Goal: Task Accomplishment & Management: Complete application form

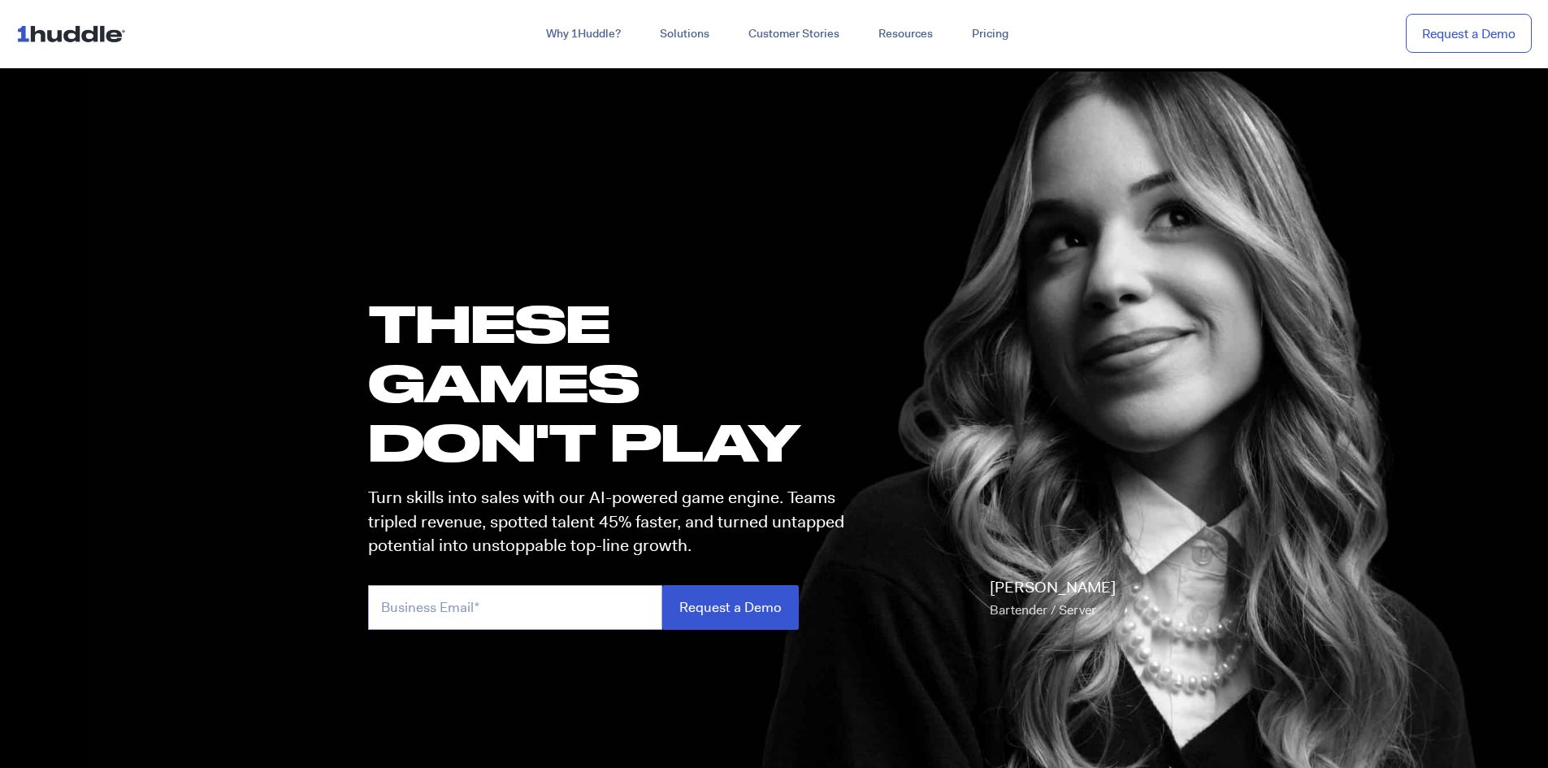
click at [566, 602] on input "email" at bounding box center [515, 607] width 294 height 45
type input "jonathan.franklin@paradies-na.com"
drag, startPoint x: 617, startPoint y: 611, endPoint x: 246, endPoint y: 593, distance: 371.1
click at [248, 593] on section "these GAMES DON'T PLAY Turn skills into sales with our AI-powered game engine. …" at bounding box center [774, 456] width 1548 height 782
click at [65, 35] on img at bounding box center [74, 33] width 116 height 31
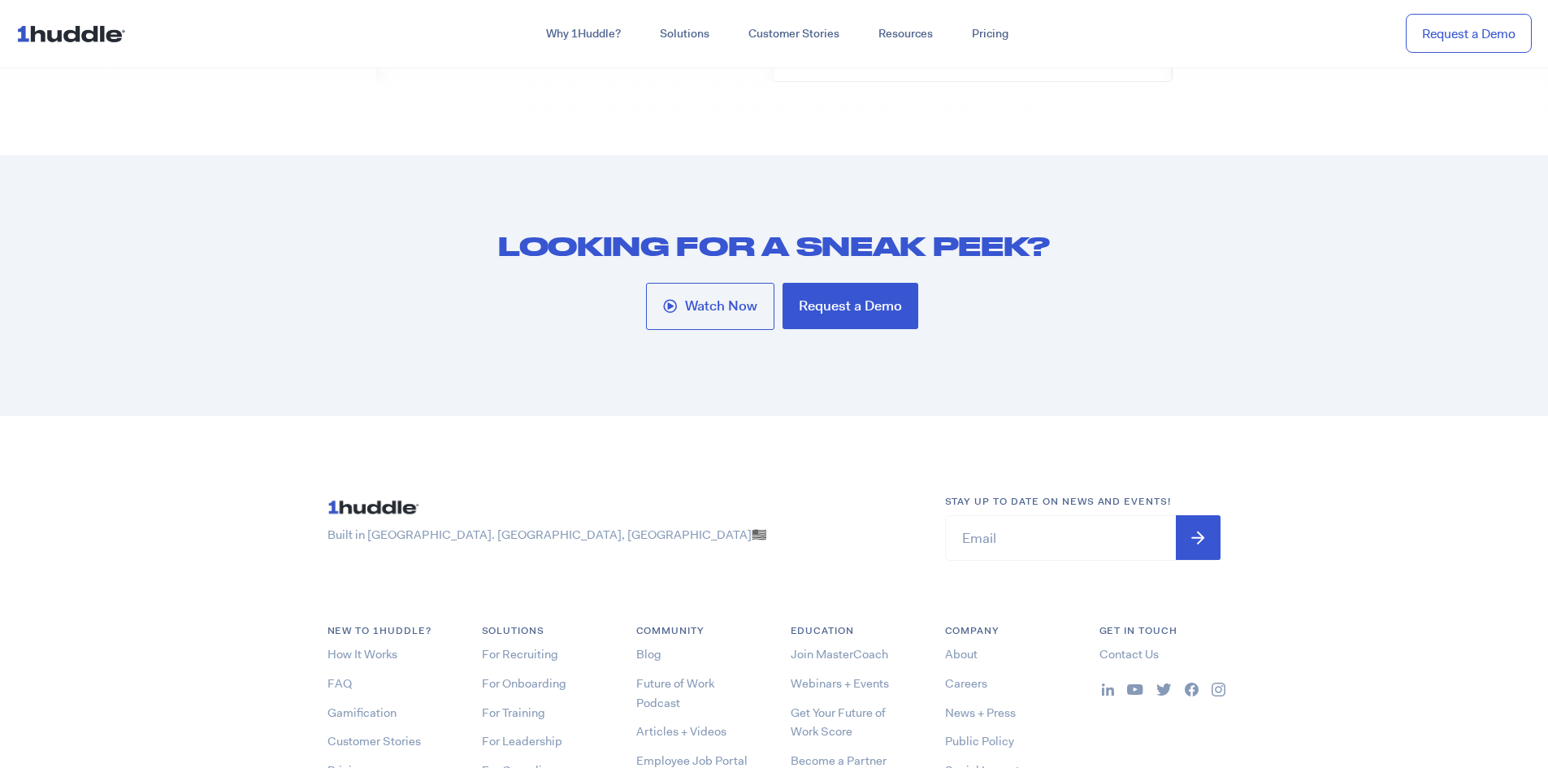
scroll to position [8210, 0]
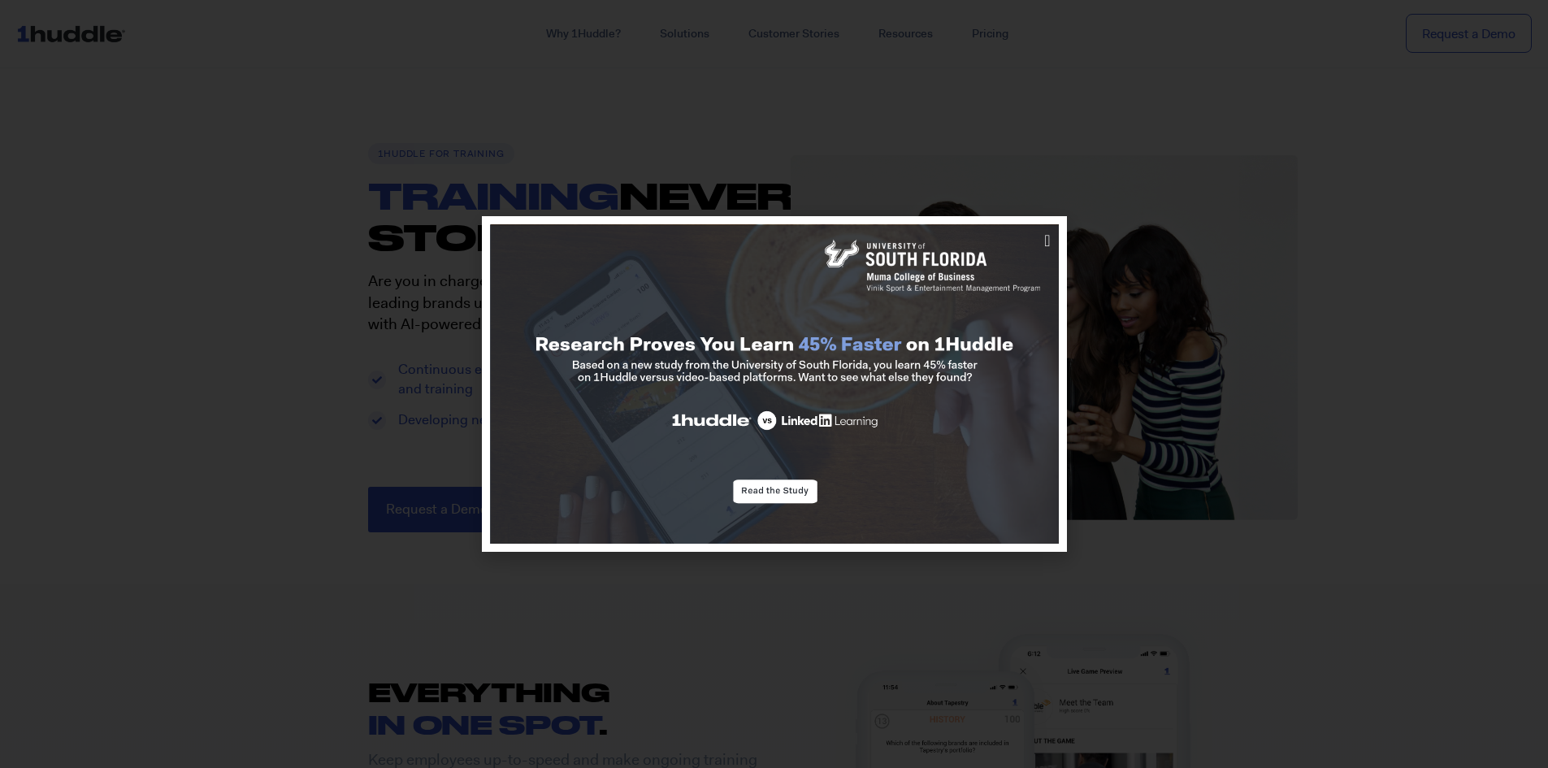
click at [17, 14] on div at bounding box center [774, 384] width 1548 height 768
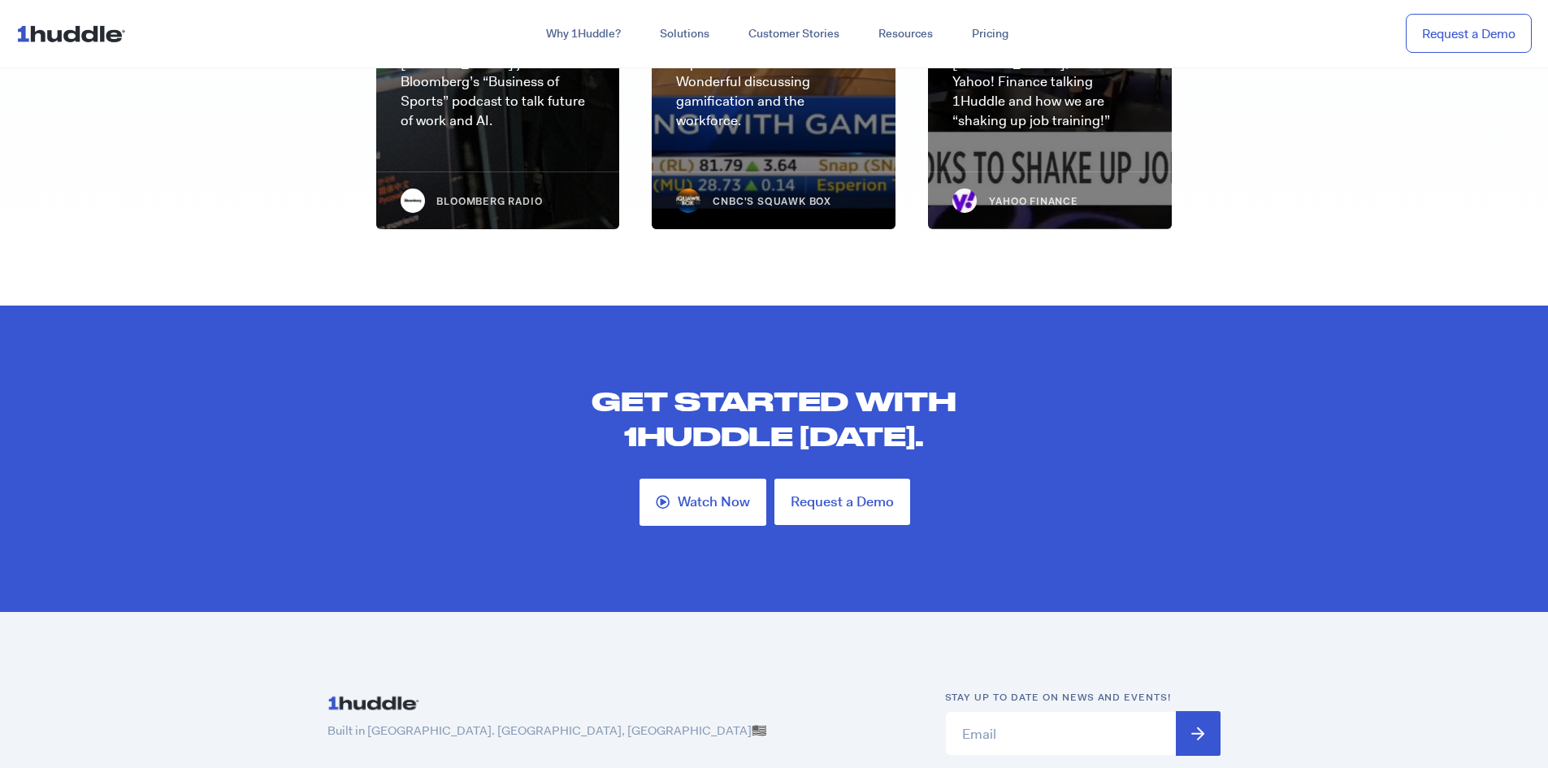
scroll to position [4227, 0]
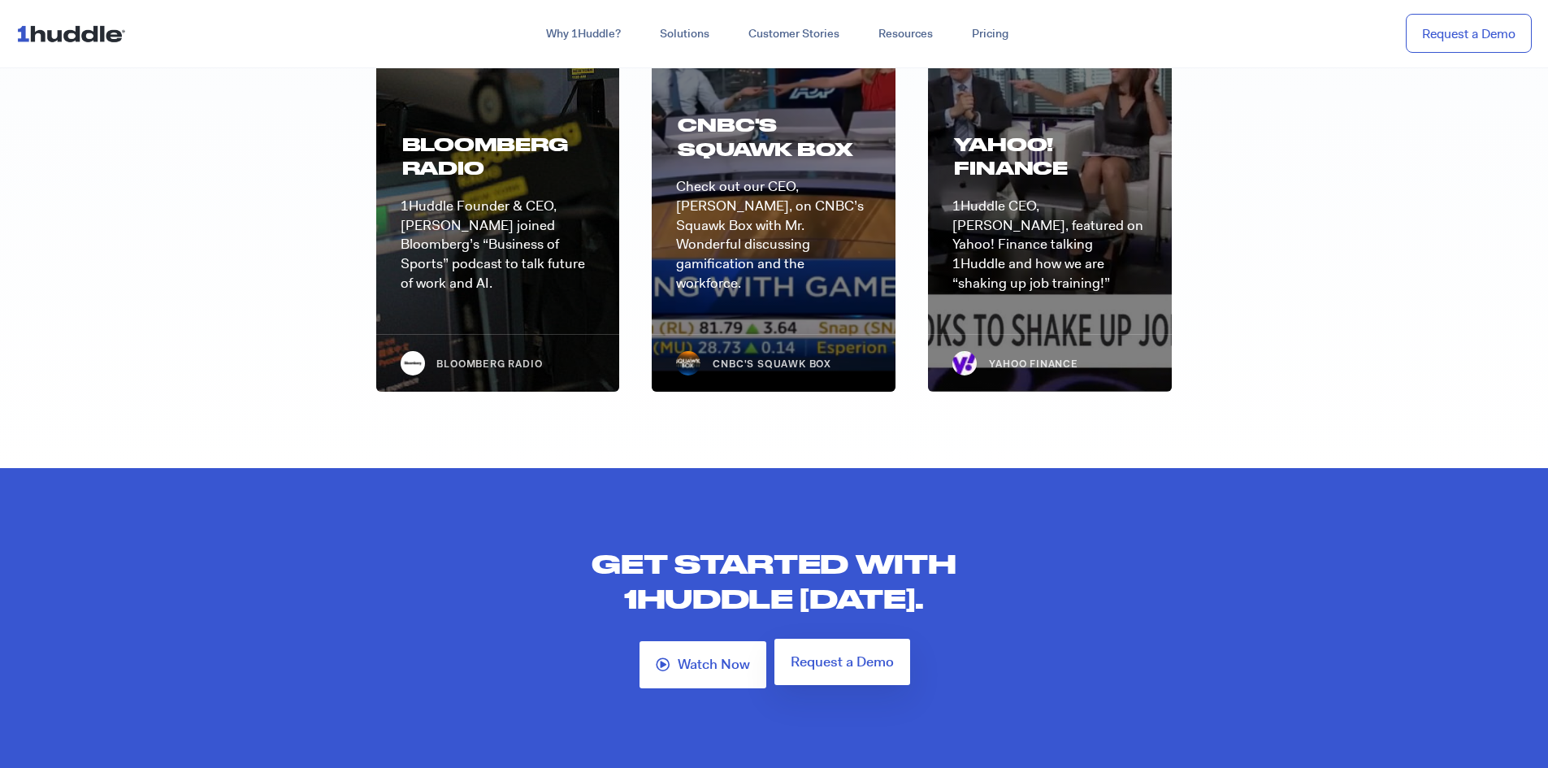
click at [808, 655] on span "Request a Demo" at bounding box center [842, 662] width 103 height 14
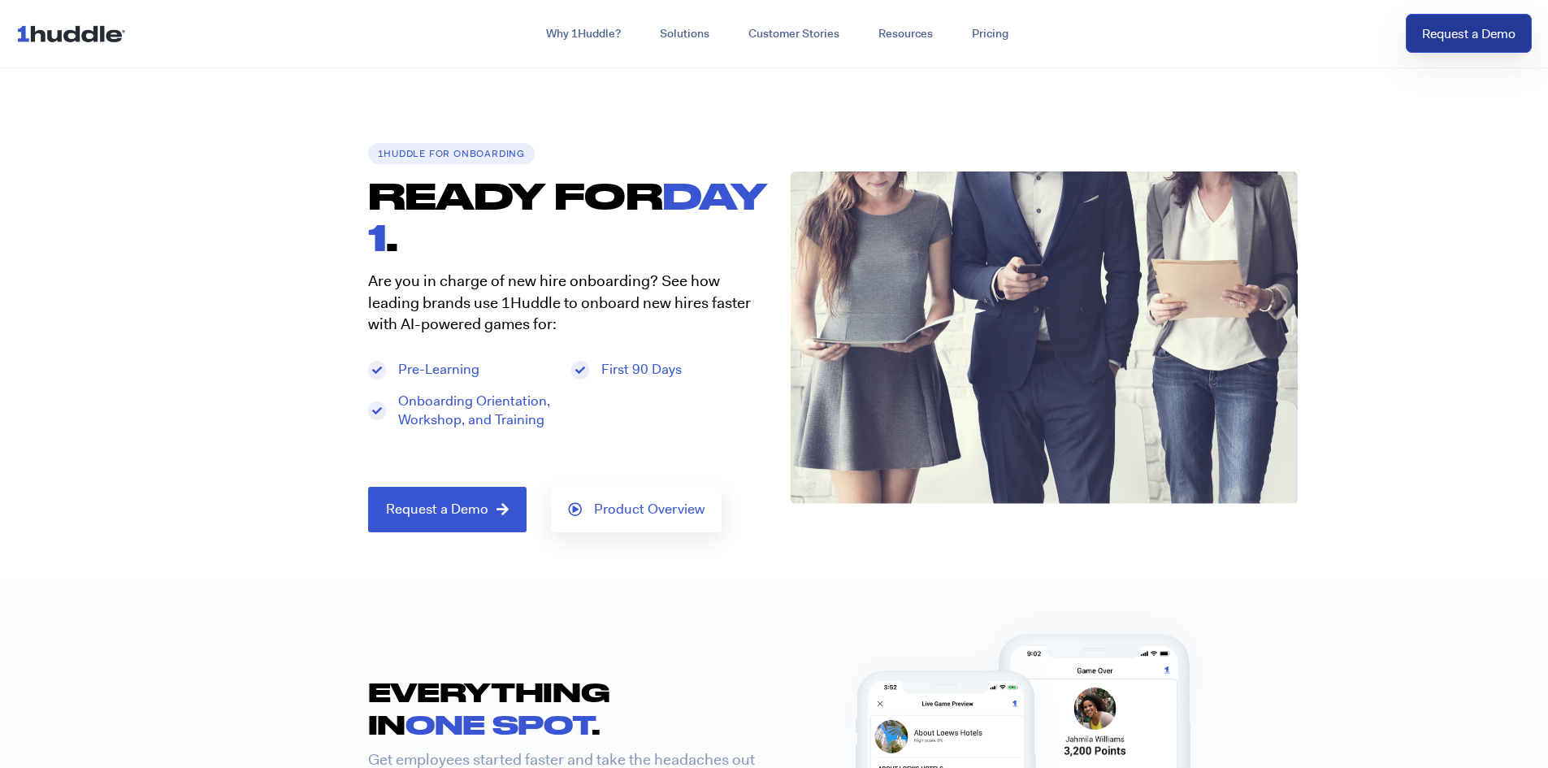
click at [1433, 32] on link "Request a Demo" at bounding box center [1469, 34] width 126 height 40
